Goal: Navigation & Orientation: Find specific page/section

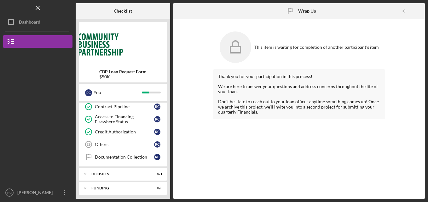
scroll to position [328, 0]
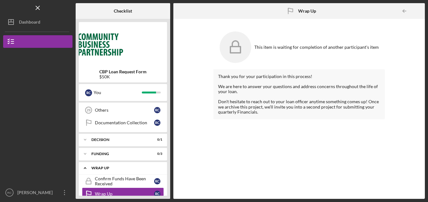
click at [84, 166] on icon "Icon/Expander" at bounding box center [85, 168] width 13 height 13
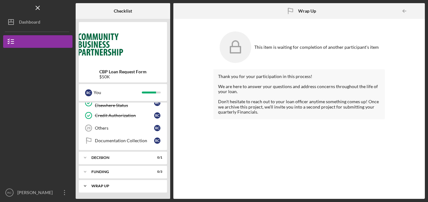
scroll to position [310, 0]
click at [148, 125] on link "Others 29 Others R C" at bounding box center [123, 128] width 82 height 13
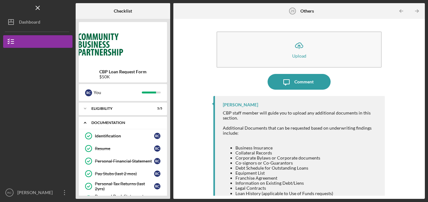
click at [87, 122] on icon "Icon/Expander" at bounding box center [85, 123] width 13 height 13
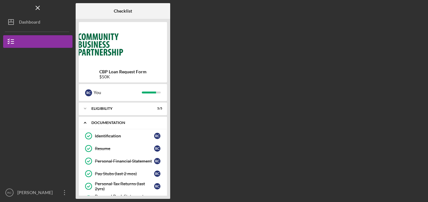
click at [88, 121] on icon "Icon/Expander" at bounding box center [85, 123] width 13 height 13
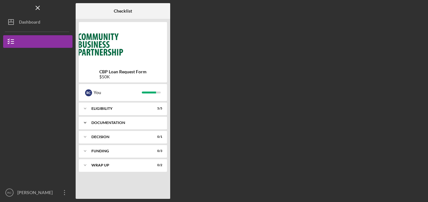
click at [88, 121] on icon "Icon/Expander" at bounding box center [85, 123] width 13 height 13
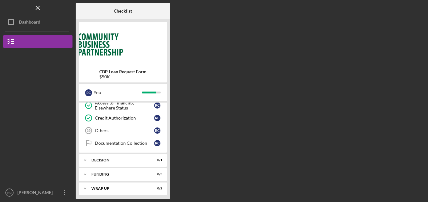
scroll to position [310, 0]
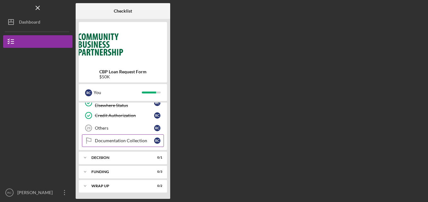
click at [134, 142] on div "Documentation Collection" at bounding box center [124, 140] width 59 height 5
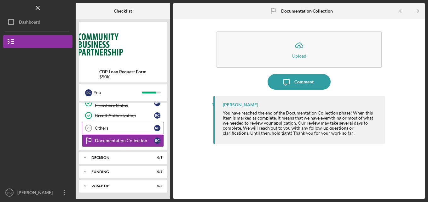
click at [123, 130] on div "Others" at bounding box center [124, 128] width 59 height 5
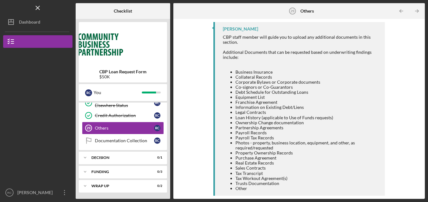
scroll to position [83, 0]
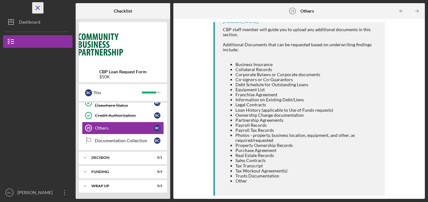
click at [38, 7] on icon "Icon/Menu Close" at bounding box center [38, 8] width 14 height 14
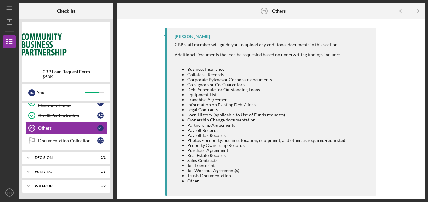
scroll to position [68, 0]
